Goal: Book appointment/travel/reservation

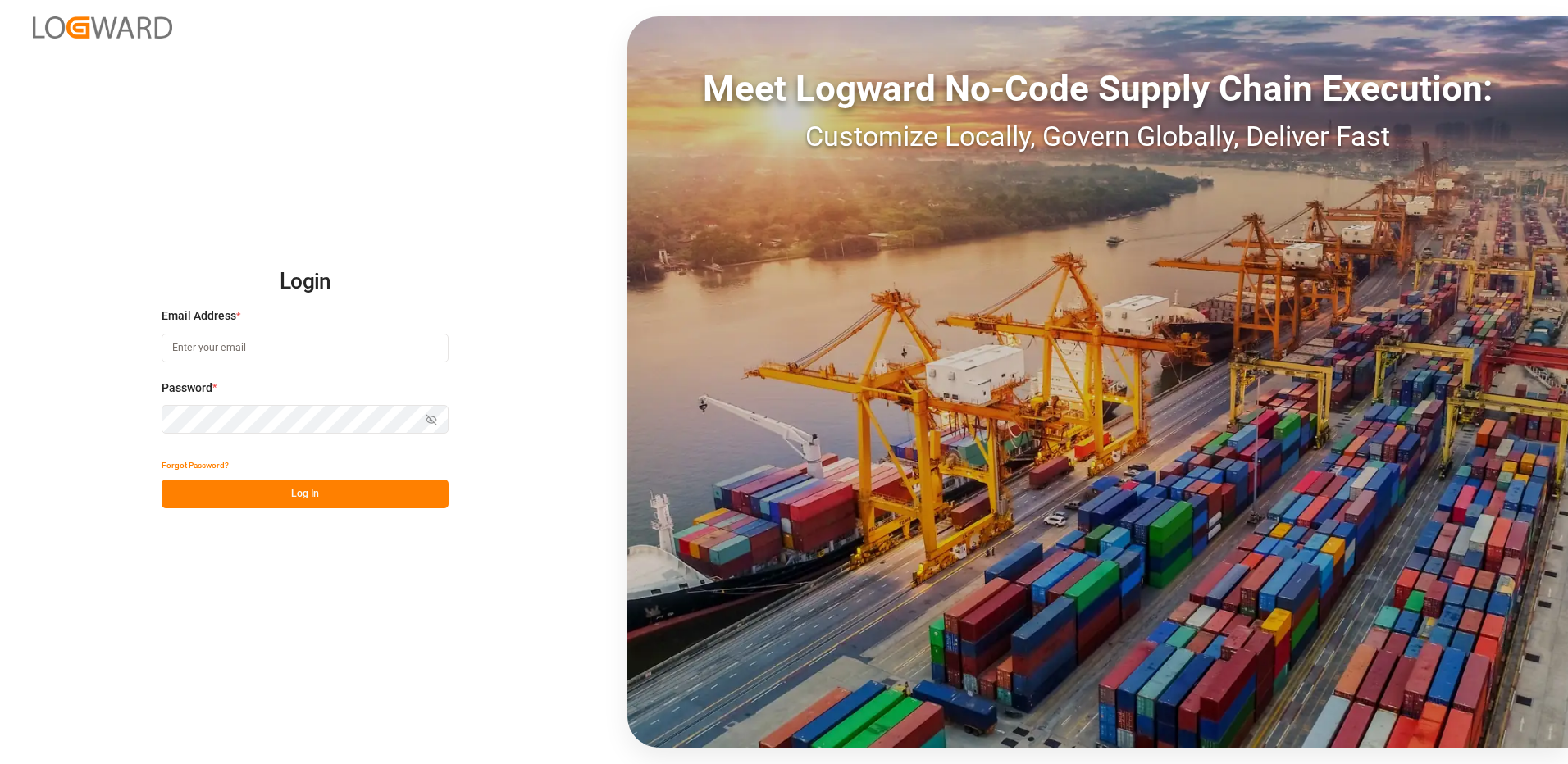
type input "[EMAIL_ADDRESS][DOMAIN_NAME]"
click at [272, 499] on button "Log In" at bounding box center [304, 494] width 287 height 29
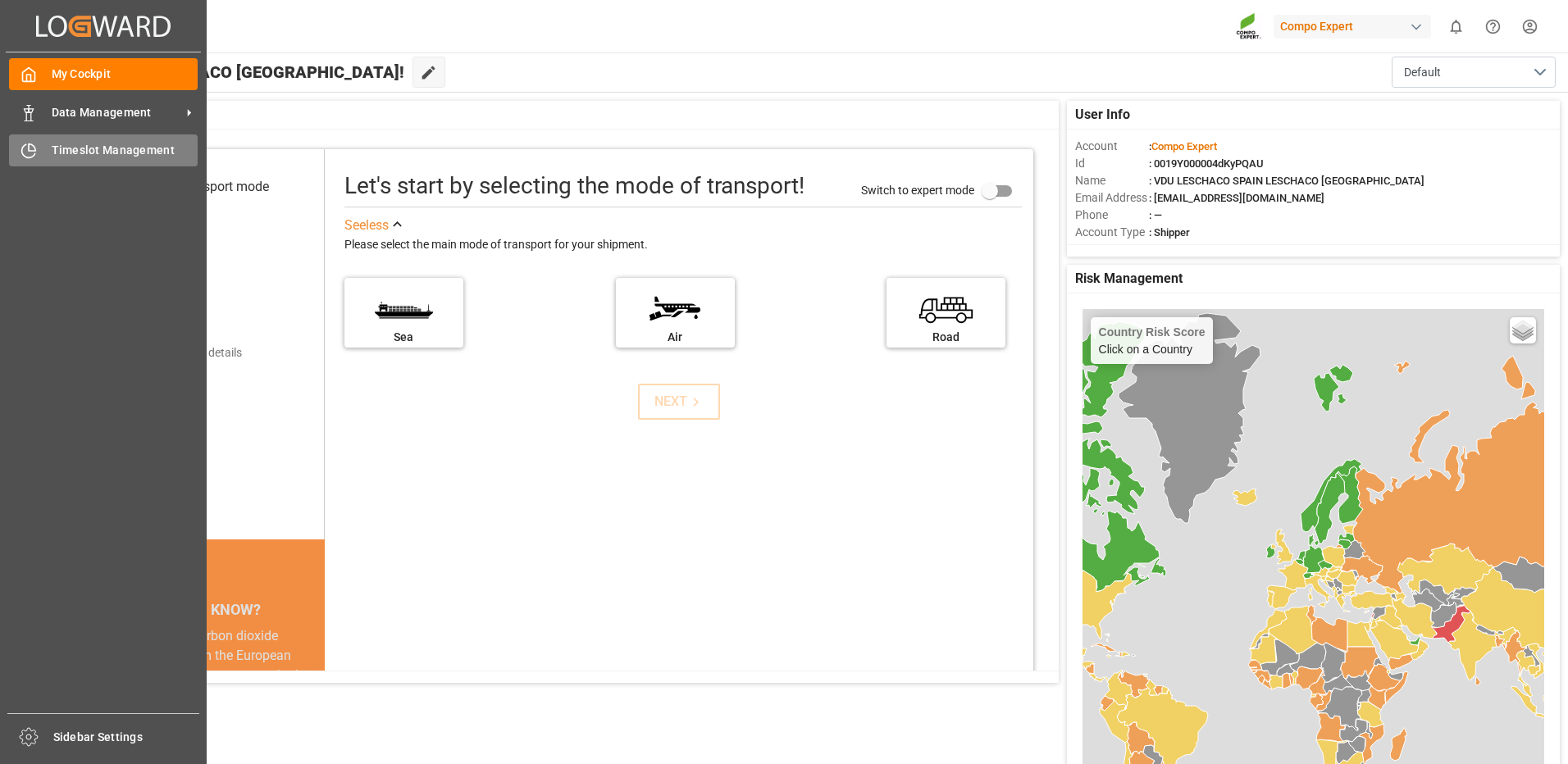
click at [119, 145] on span "Timeslot Management" at bounding box center [125, 151] width 146 height 18
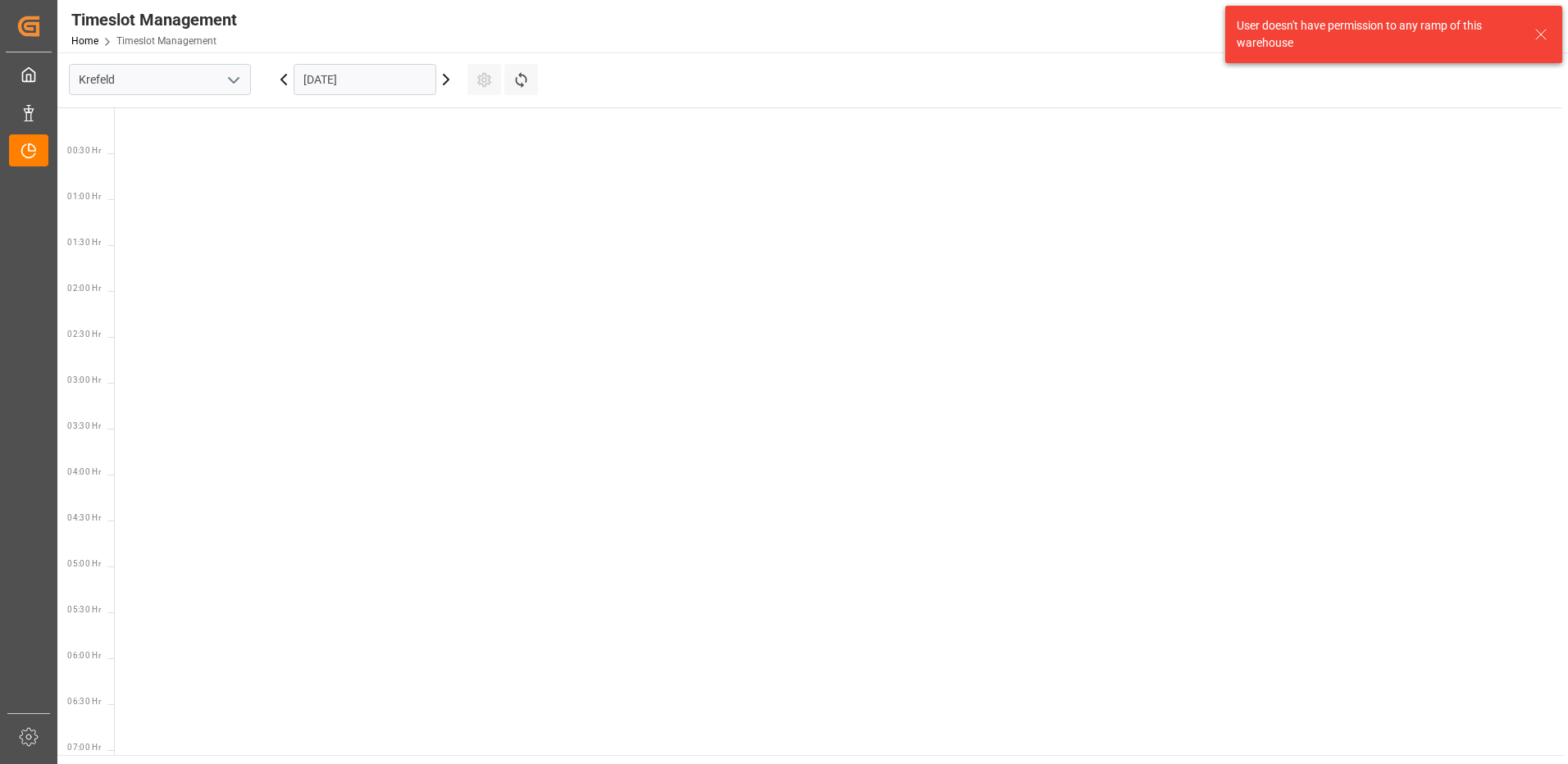
scroll to position [1034, 0]
click at [229, 66] on input "Krefeld" at bounding box center [160, 79] width 182 height 31
click at [235, 78] on icon "open menu" at bounding box center [234, 80] width 19 height 19
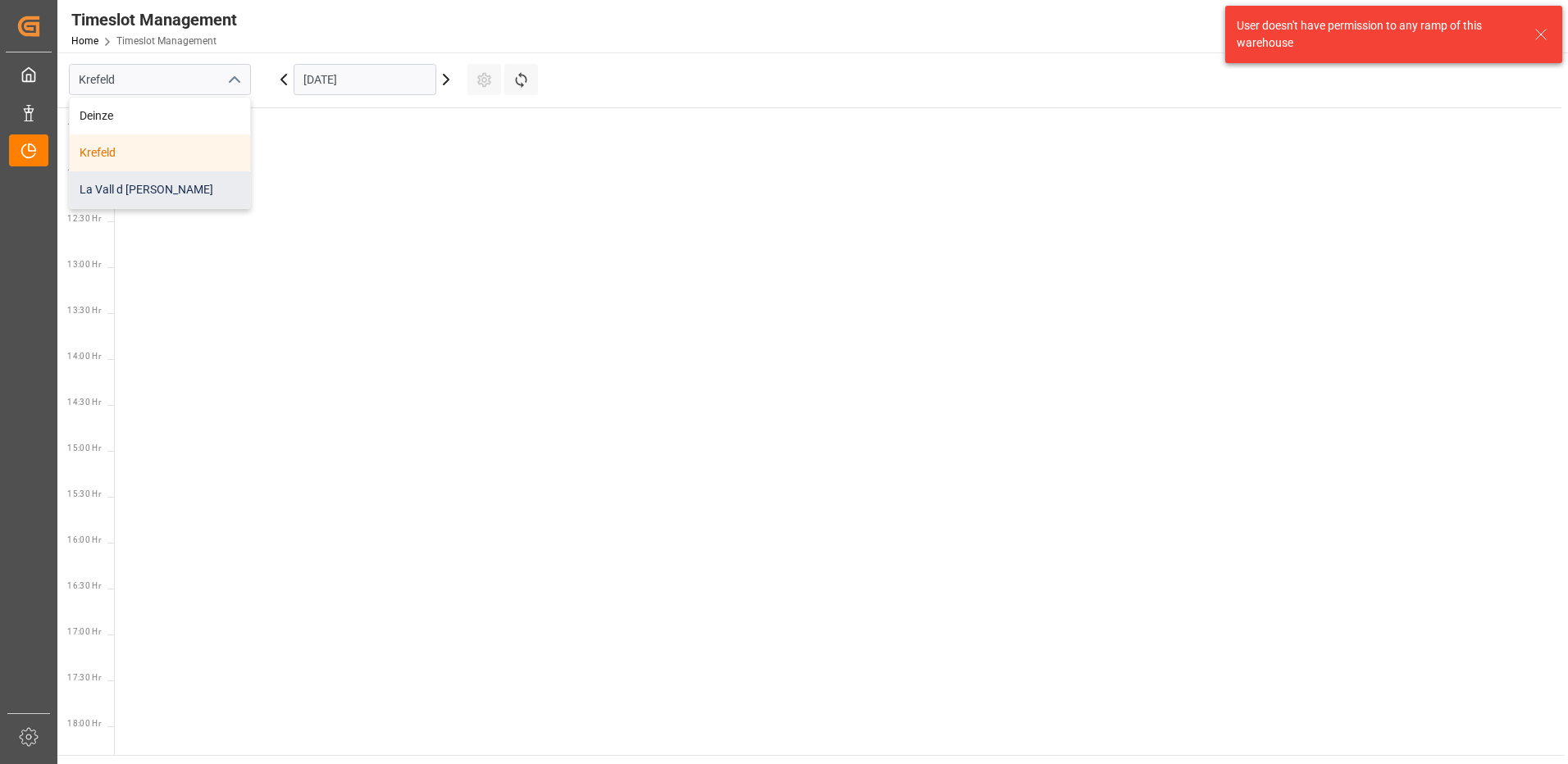
click at [135, 178] on div "La Vall d [PERSON_NAME]" at bounding box center [160, 190] width 180 height 37
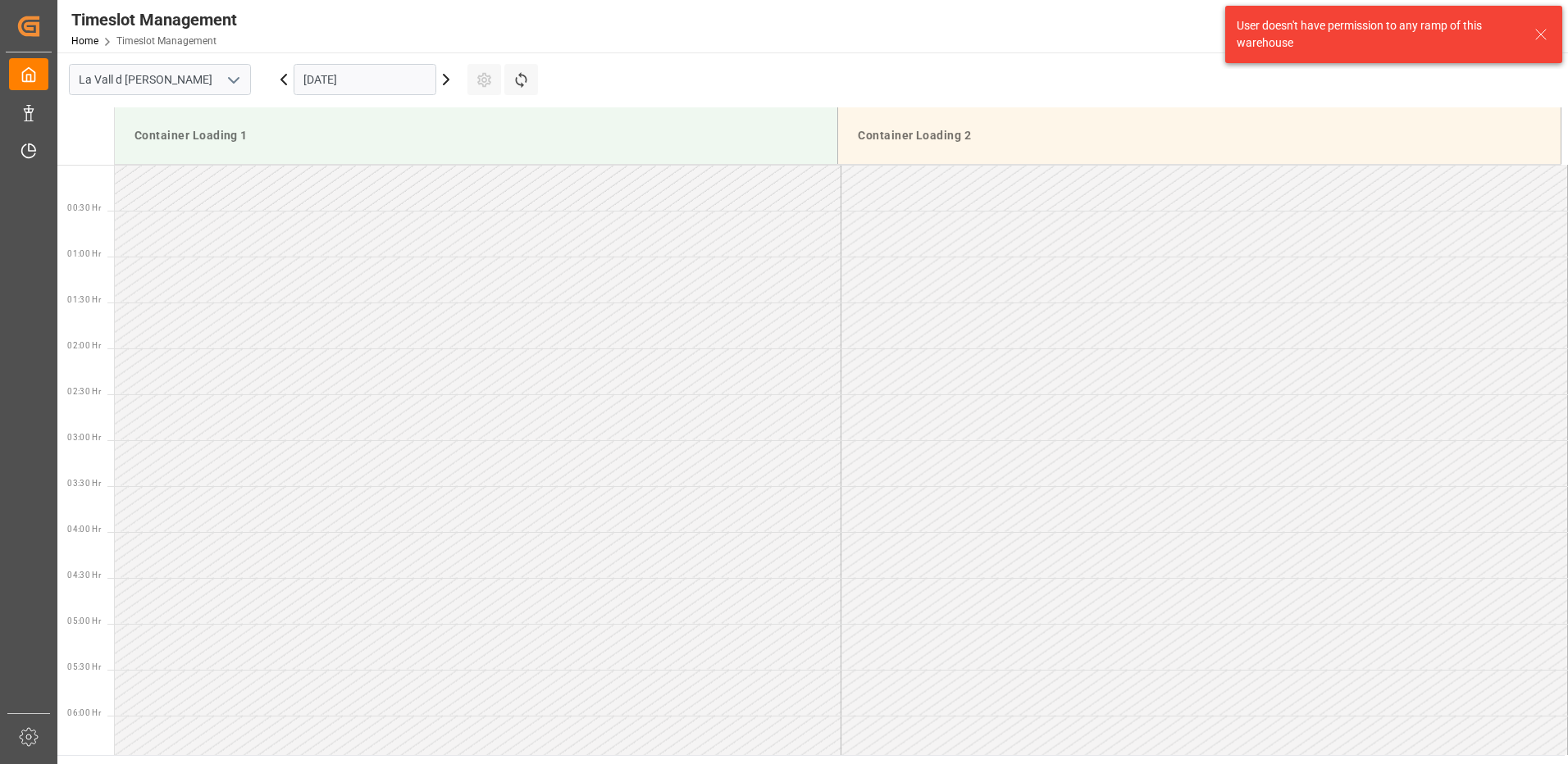
scroll to position [1091, 0]
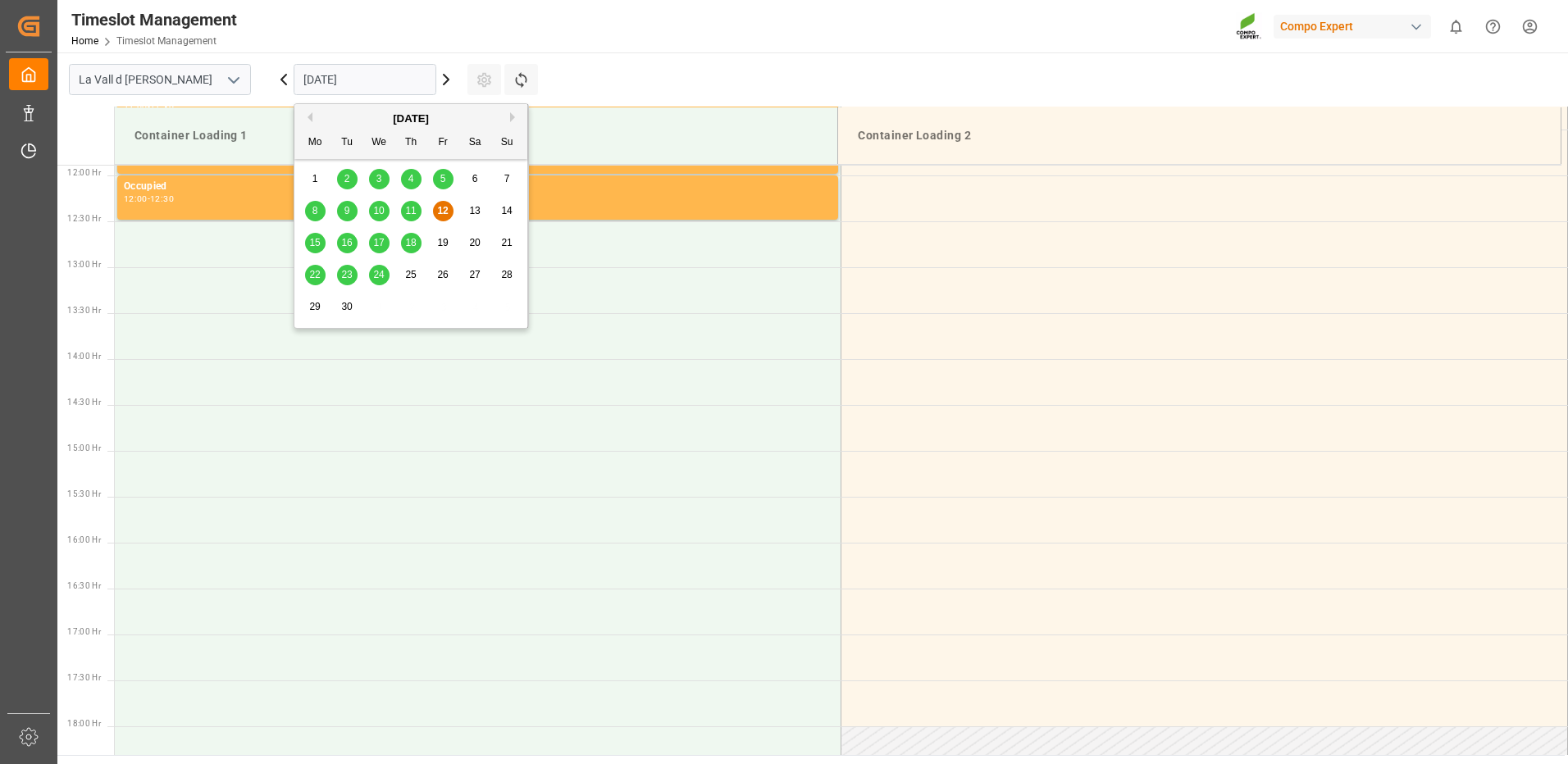
click at [394, 74] on input "[DATE]" at bounding box center [365, 79] width 143 height 31
click at [382, 242] on span "17" at bounding box center [379, 243] width 11 height 11
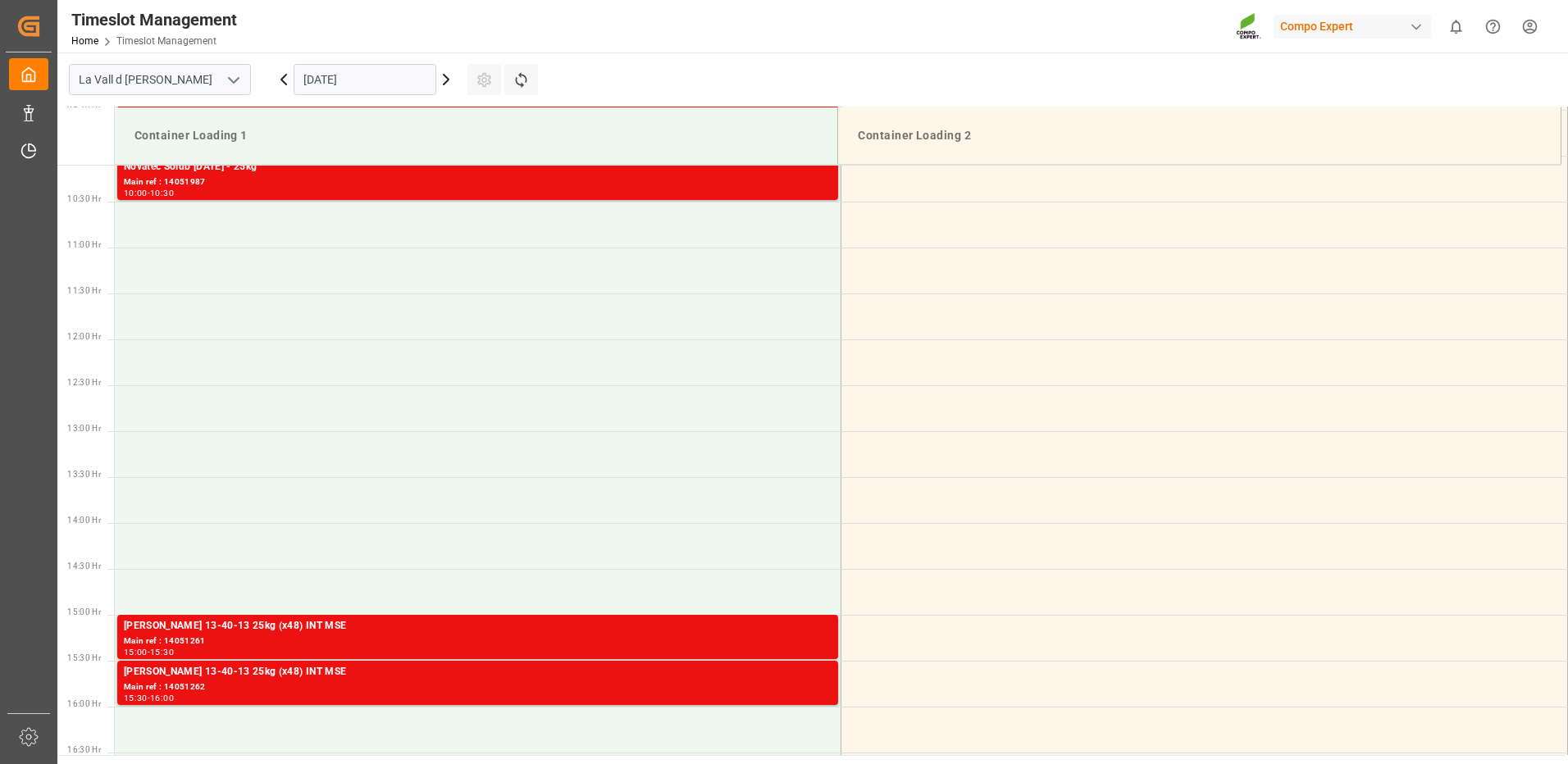
scroll to position [1009, 0]
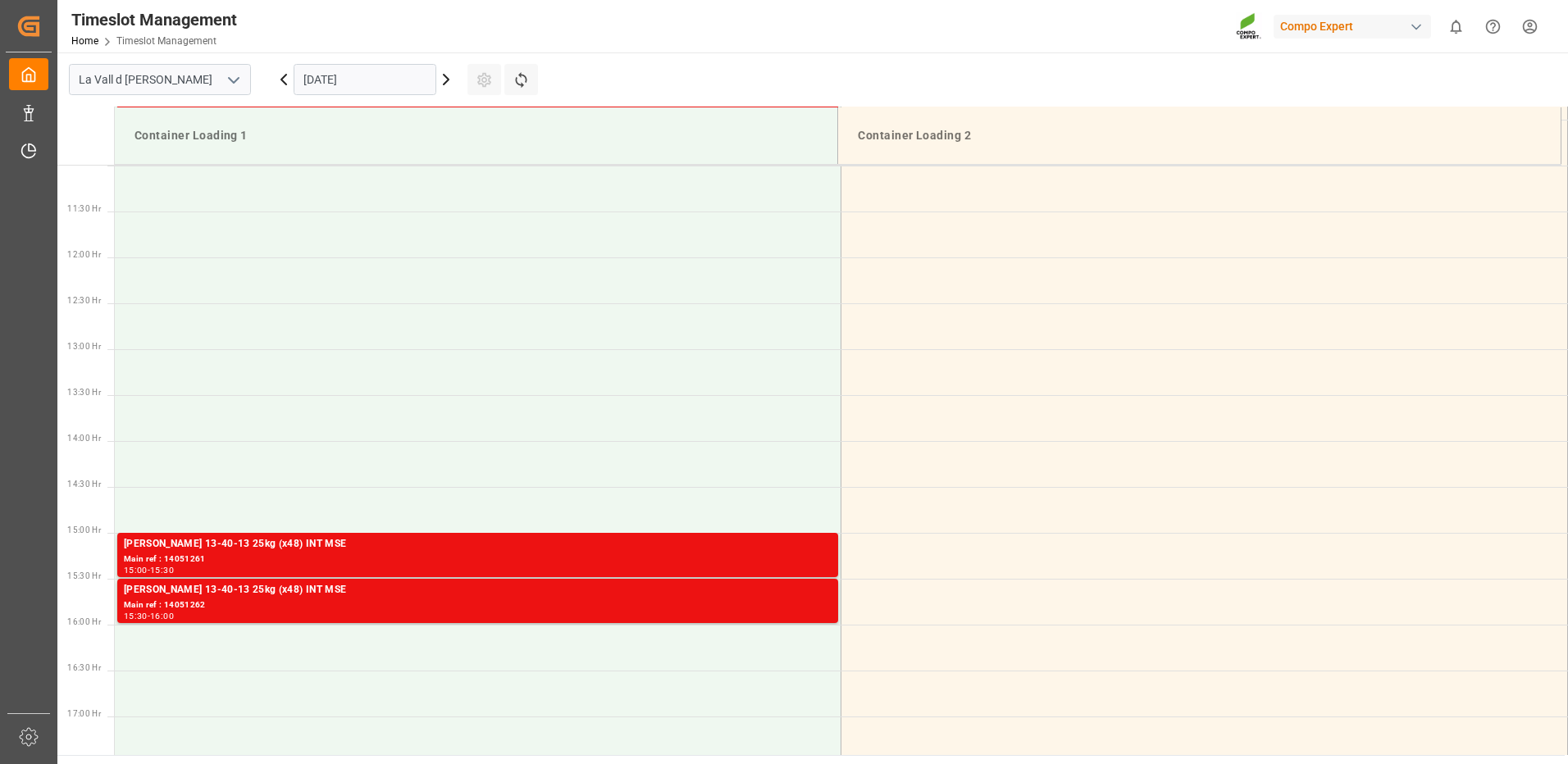
click at [398, 76] on input "[DATE]" at bounding box center [365, 79] width 143 height 31
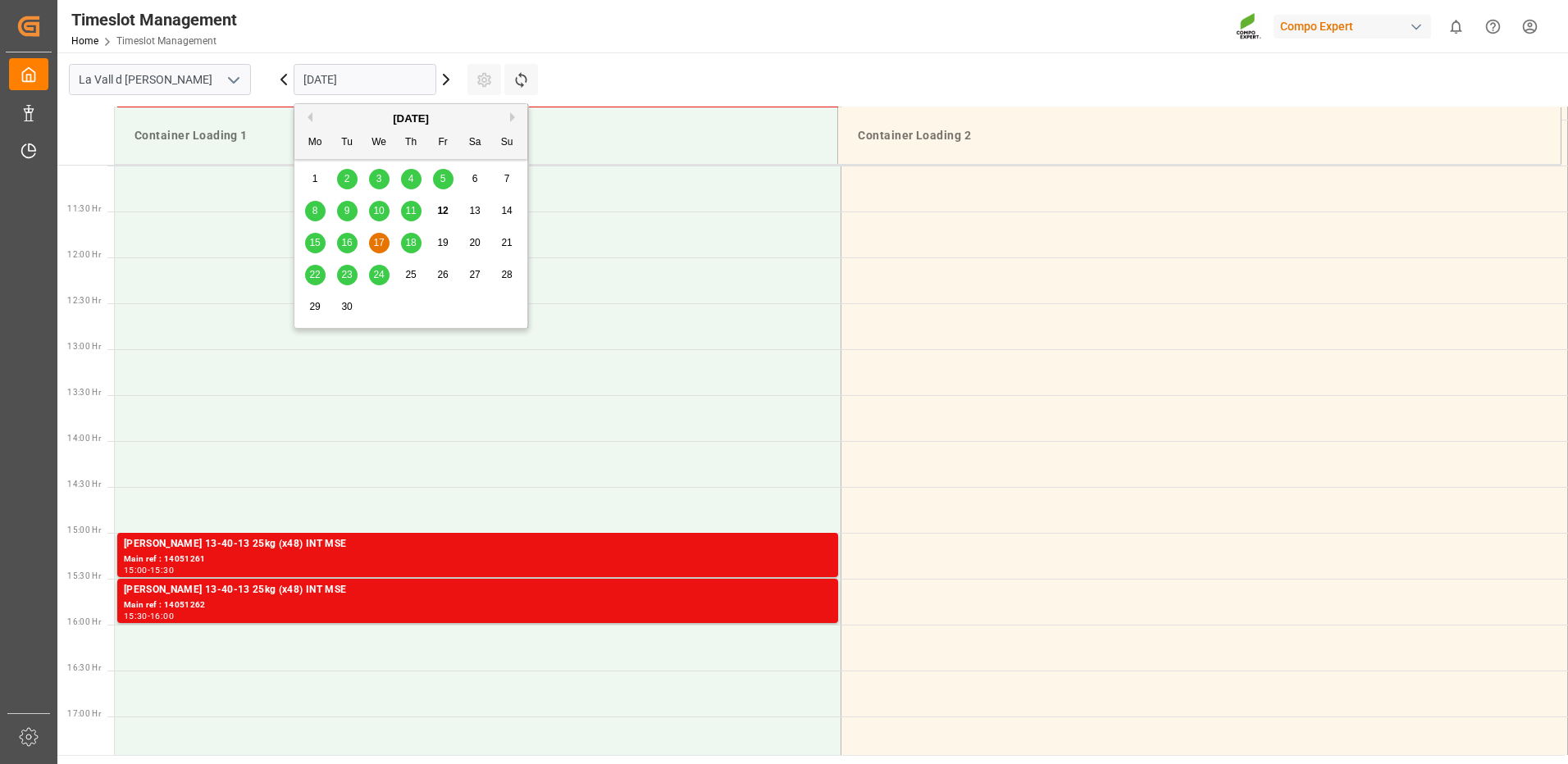
click at [350, 239] on span "16" at bounding box center [347, 243] width 11 height 11
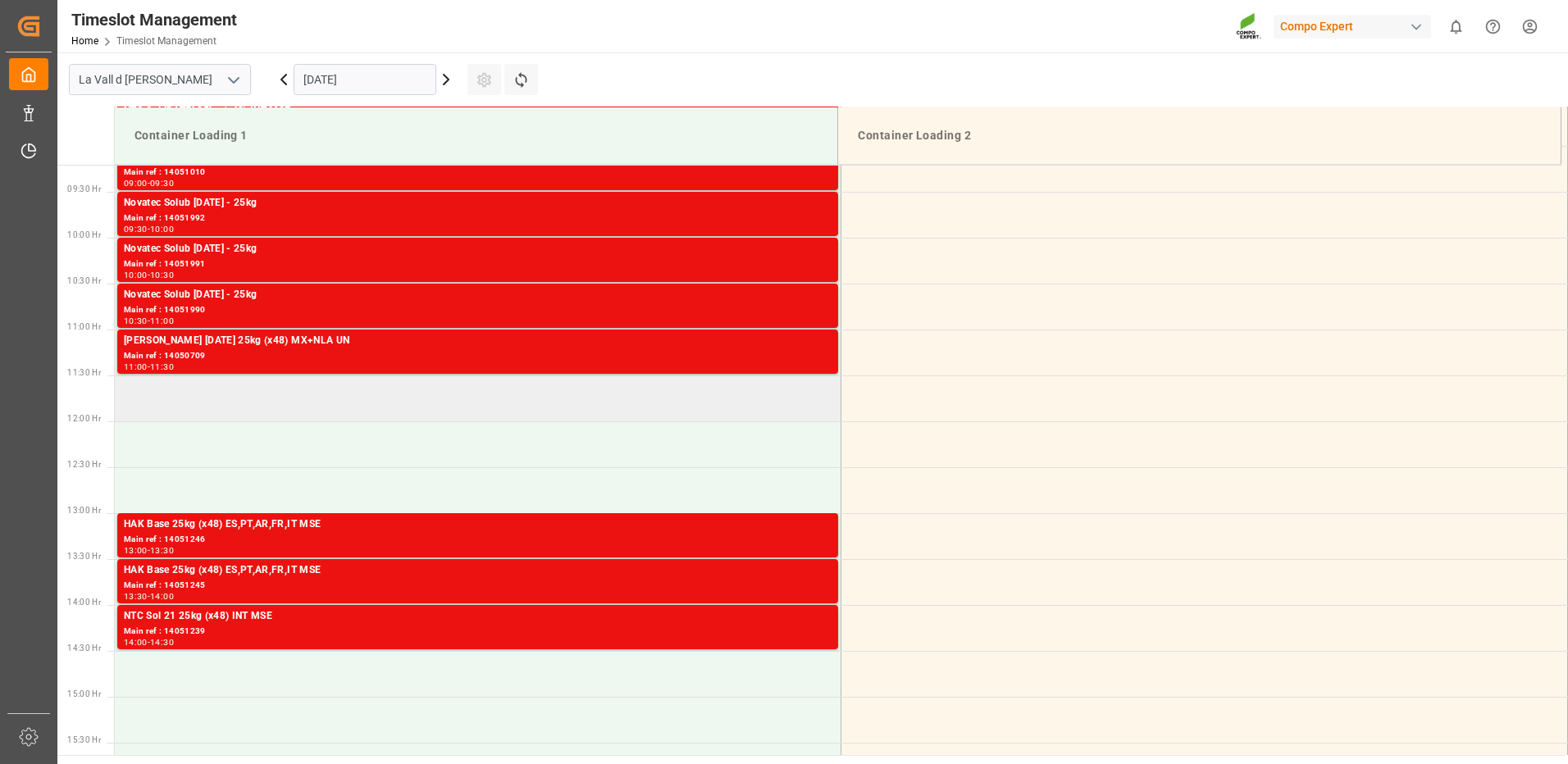
scroll to position [681, 0]
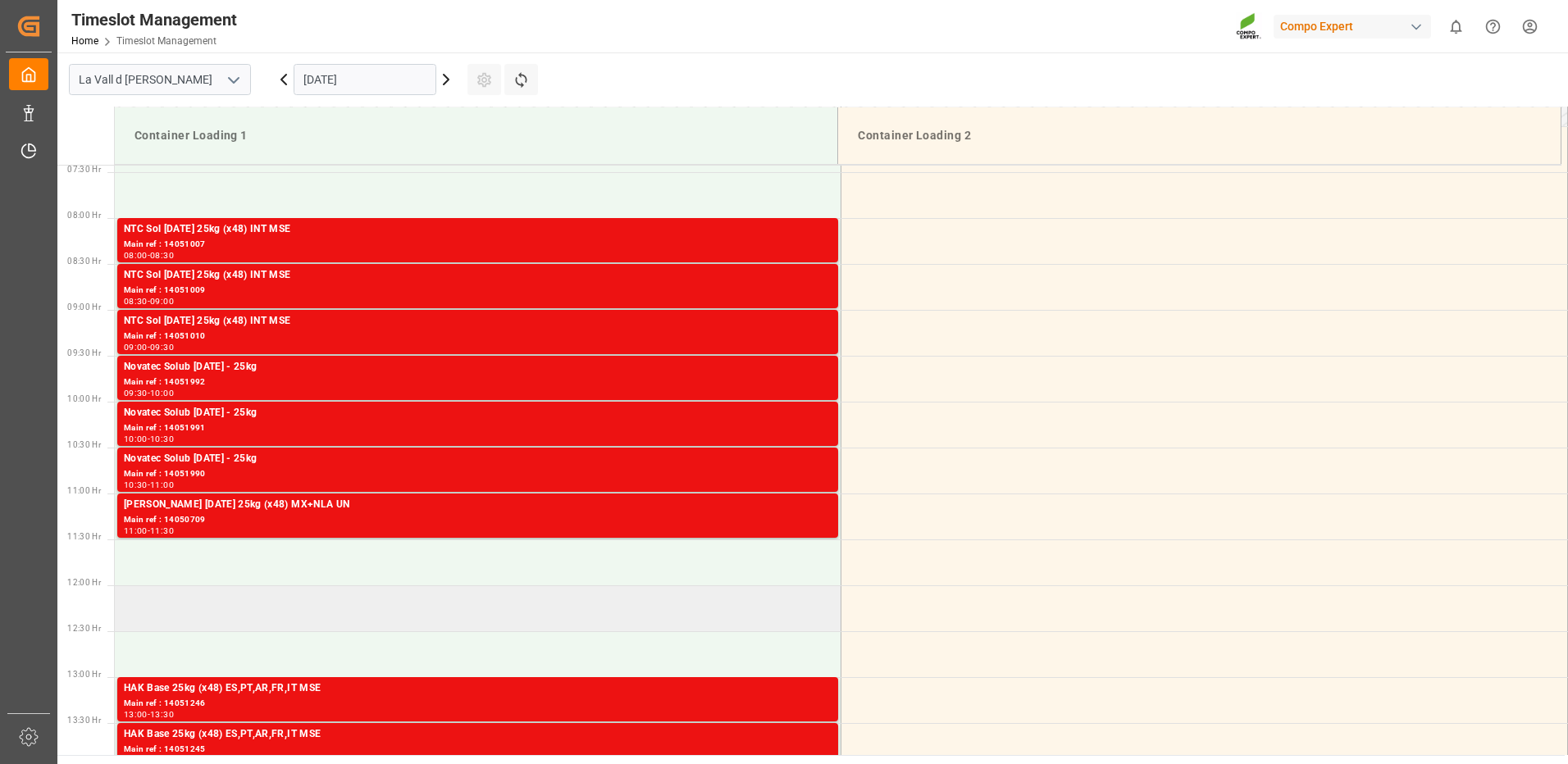
click at [583, 596] on td at bounding box center [477, 608] width 726 height 46
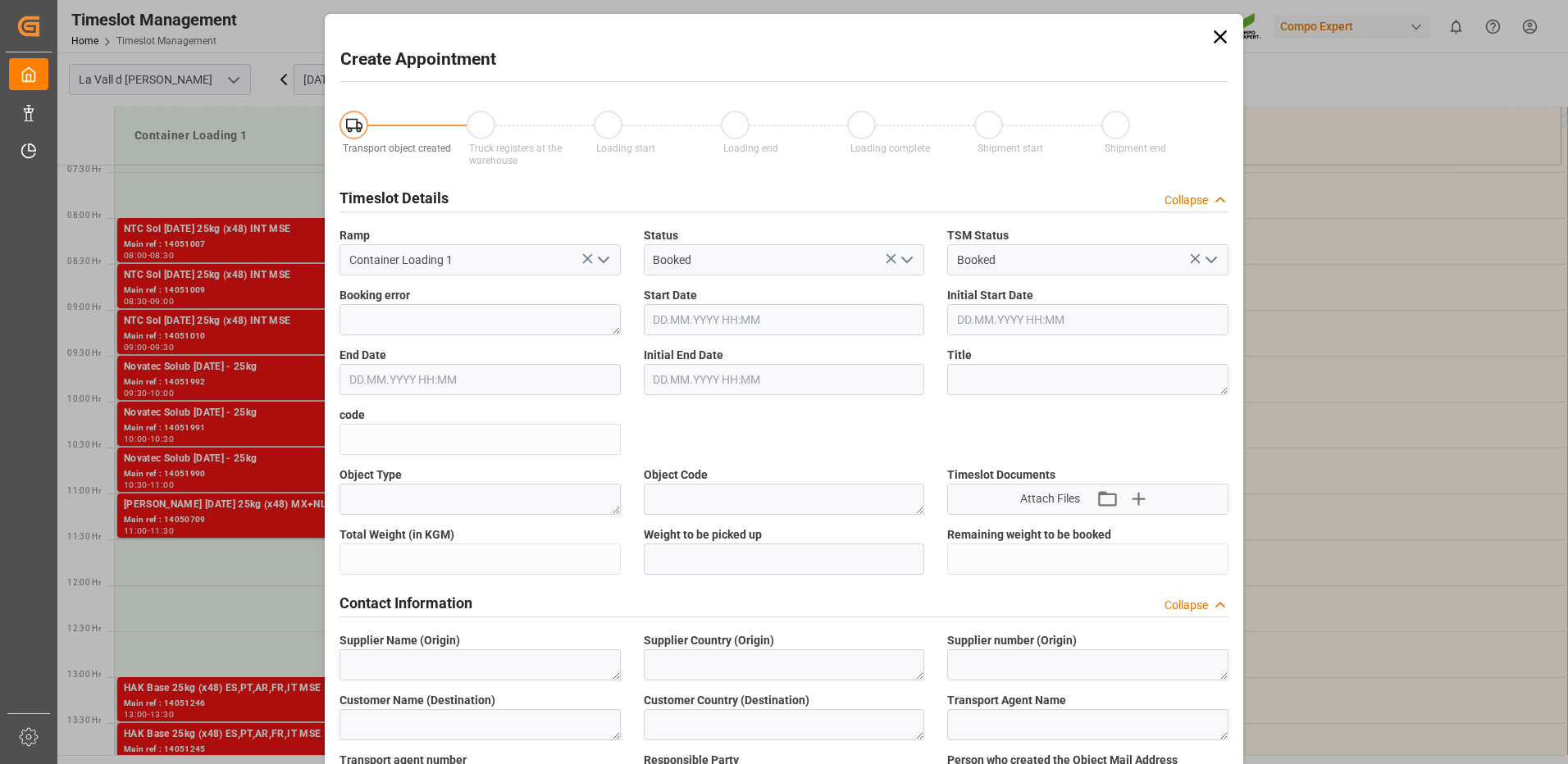
type input "[DATE] 12:00"
type input "[DATE] 12:30"
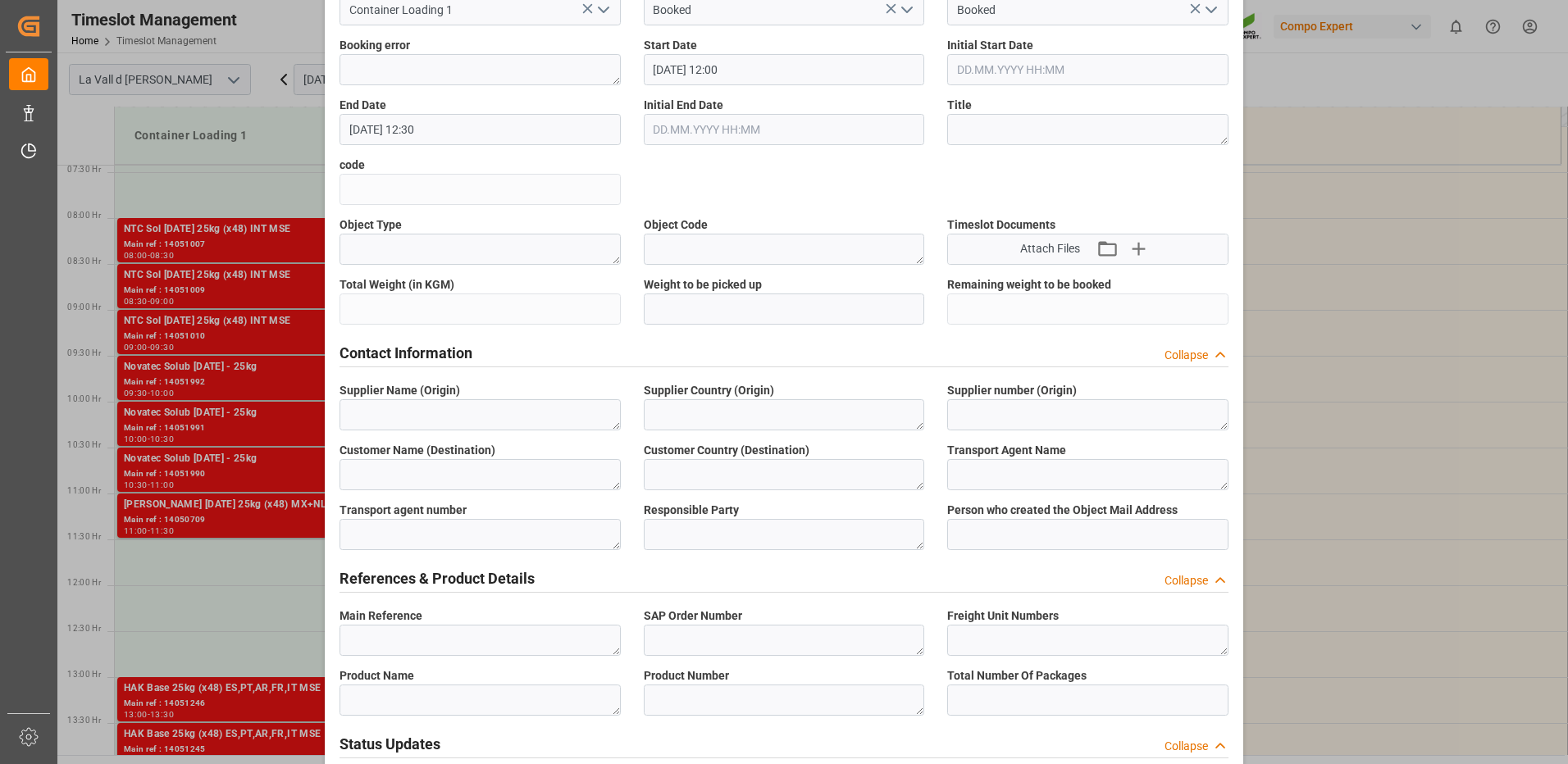
scroll to position [0, 0]
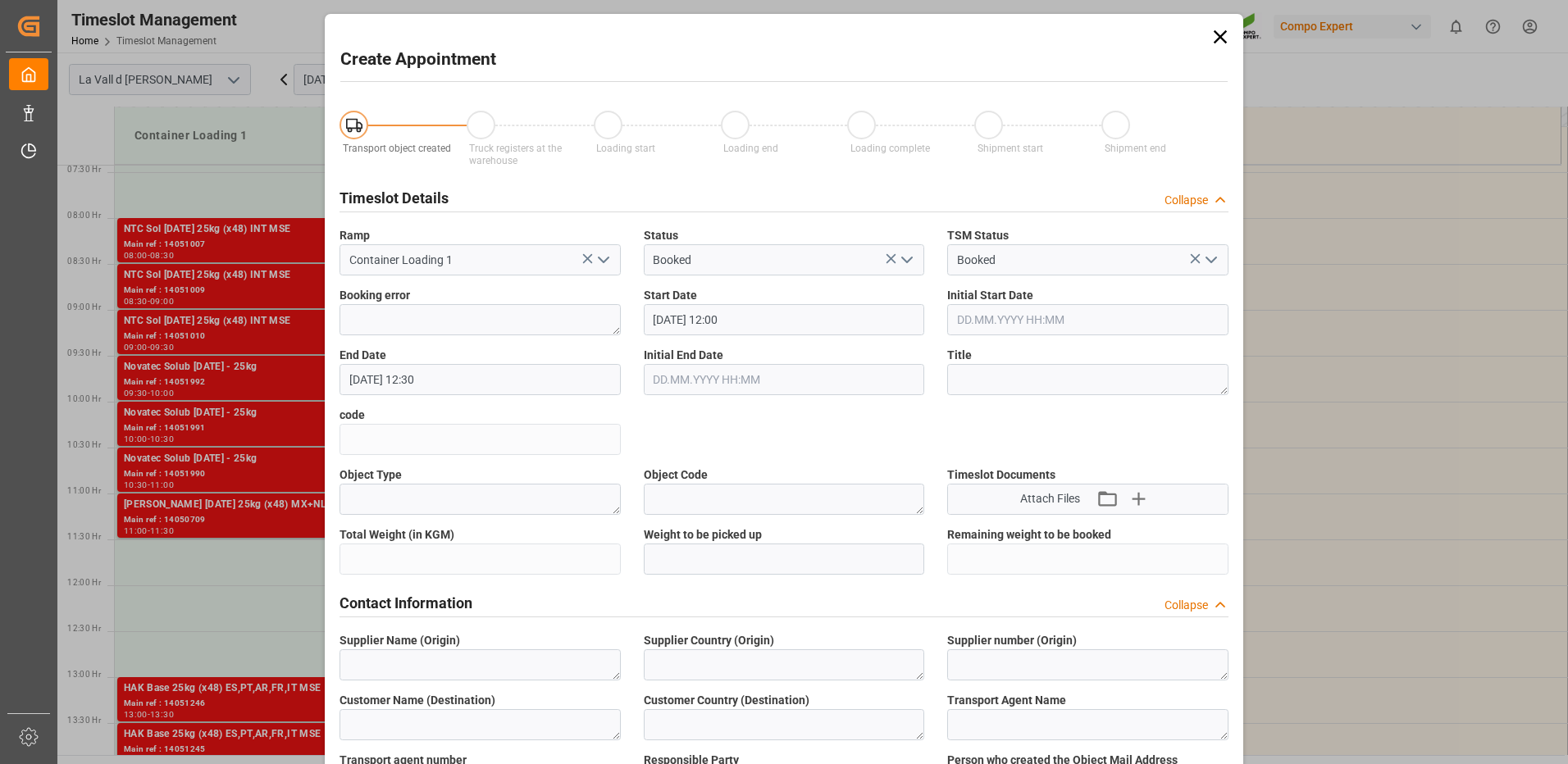
click at [1222, 36] on icon at bounding box center [1220, 37] width 23 height 23
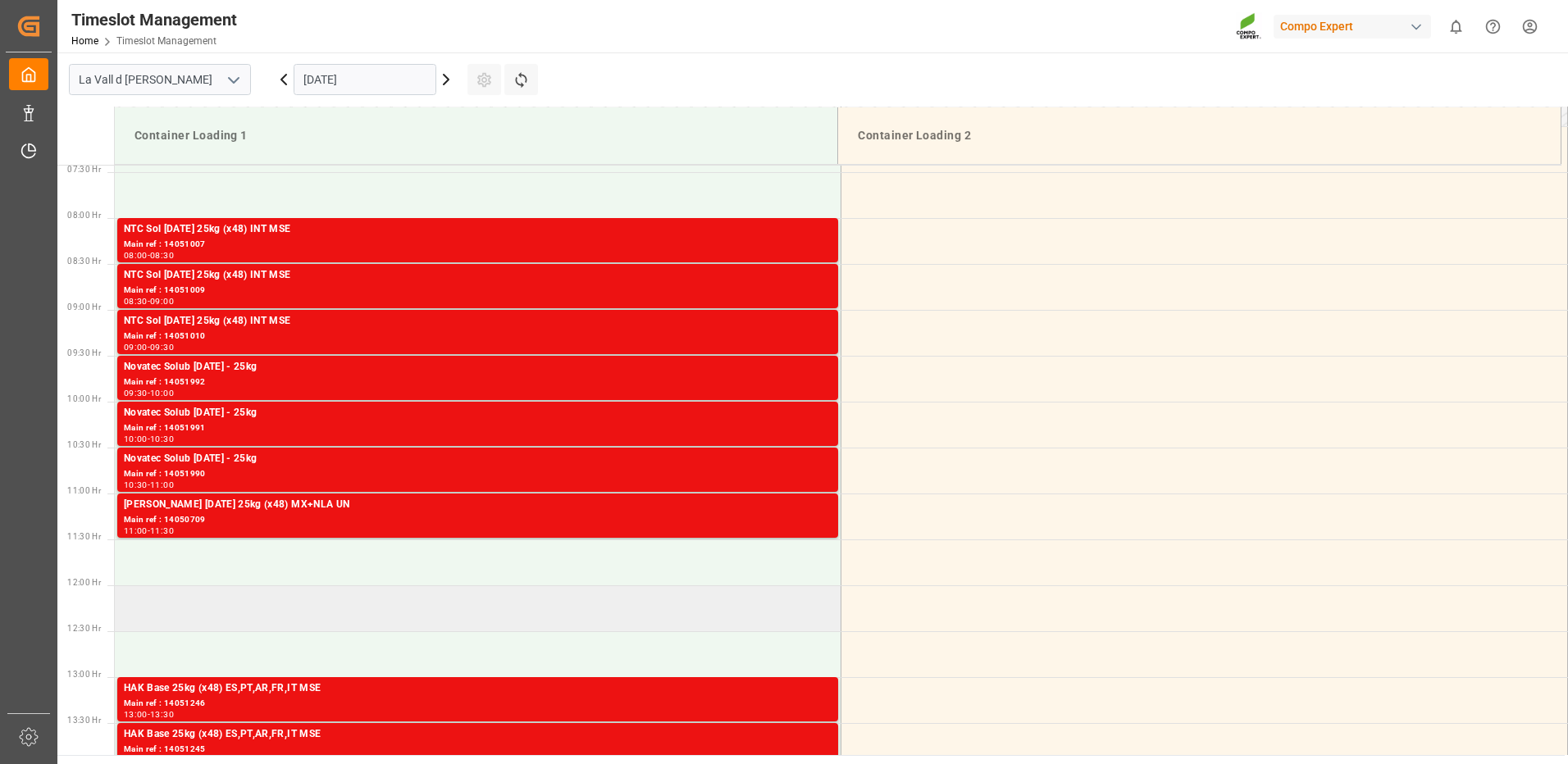
scroll to position [927, 0]
